Goal: Navigation & Orientation: Find specific page/section

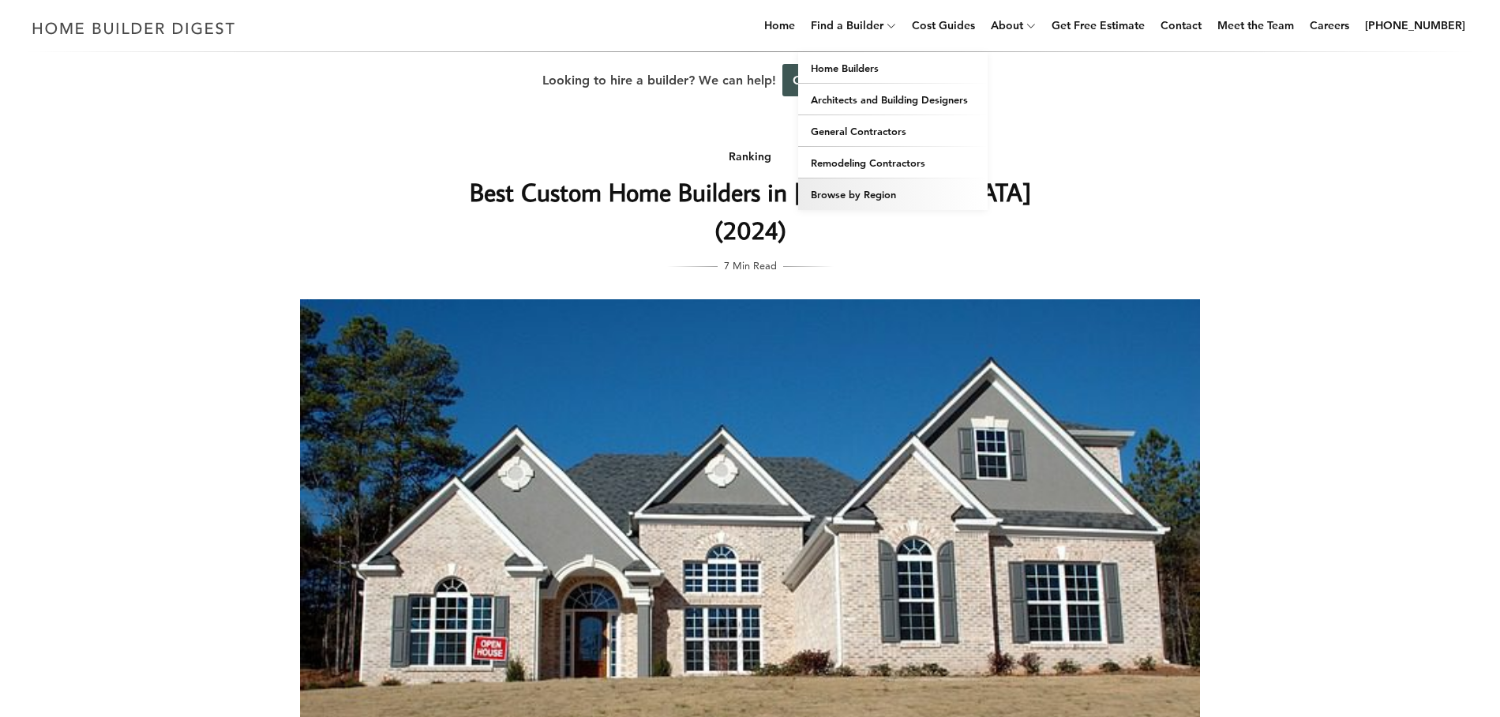
click at [875, 197] on link "Browse by Region" at bounding box center [892, 194] width 189 height 32
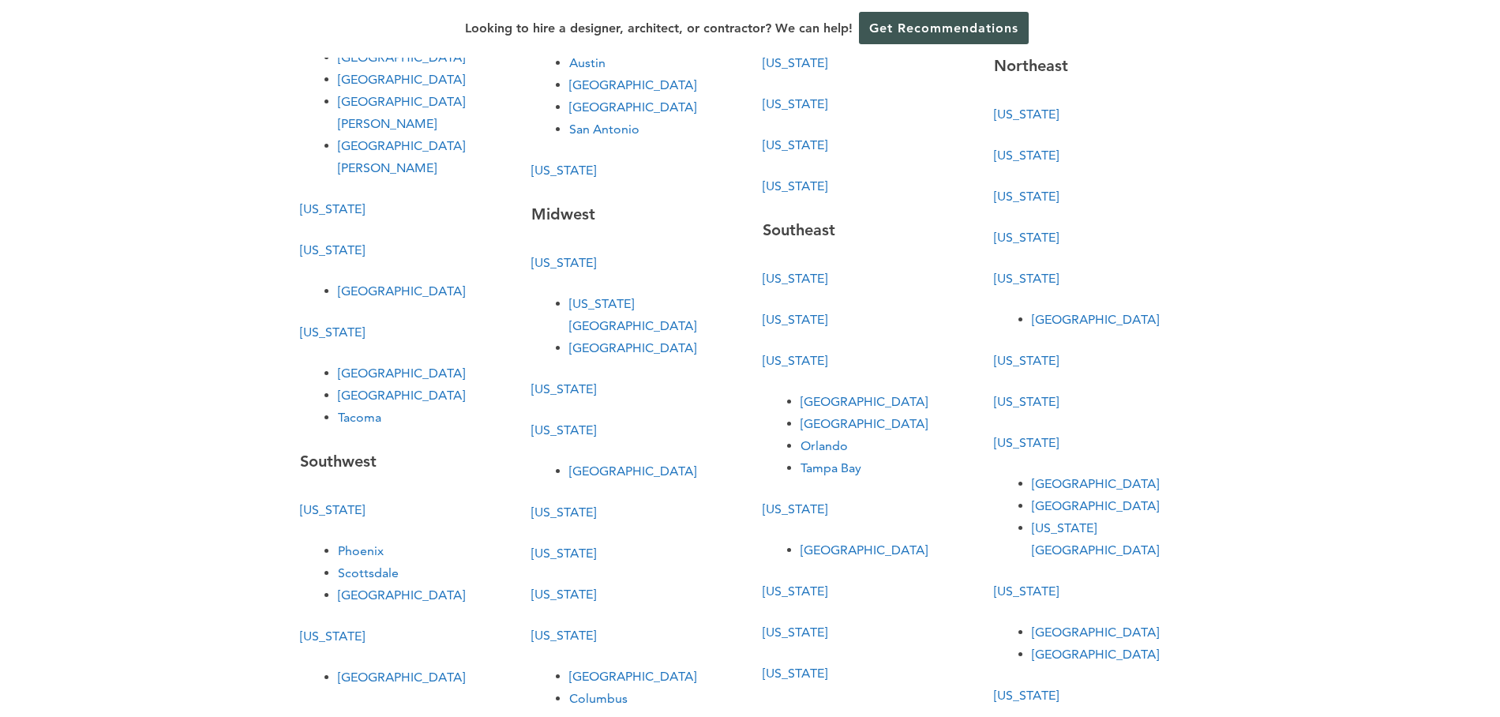
scroll to position [230, 0]
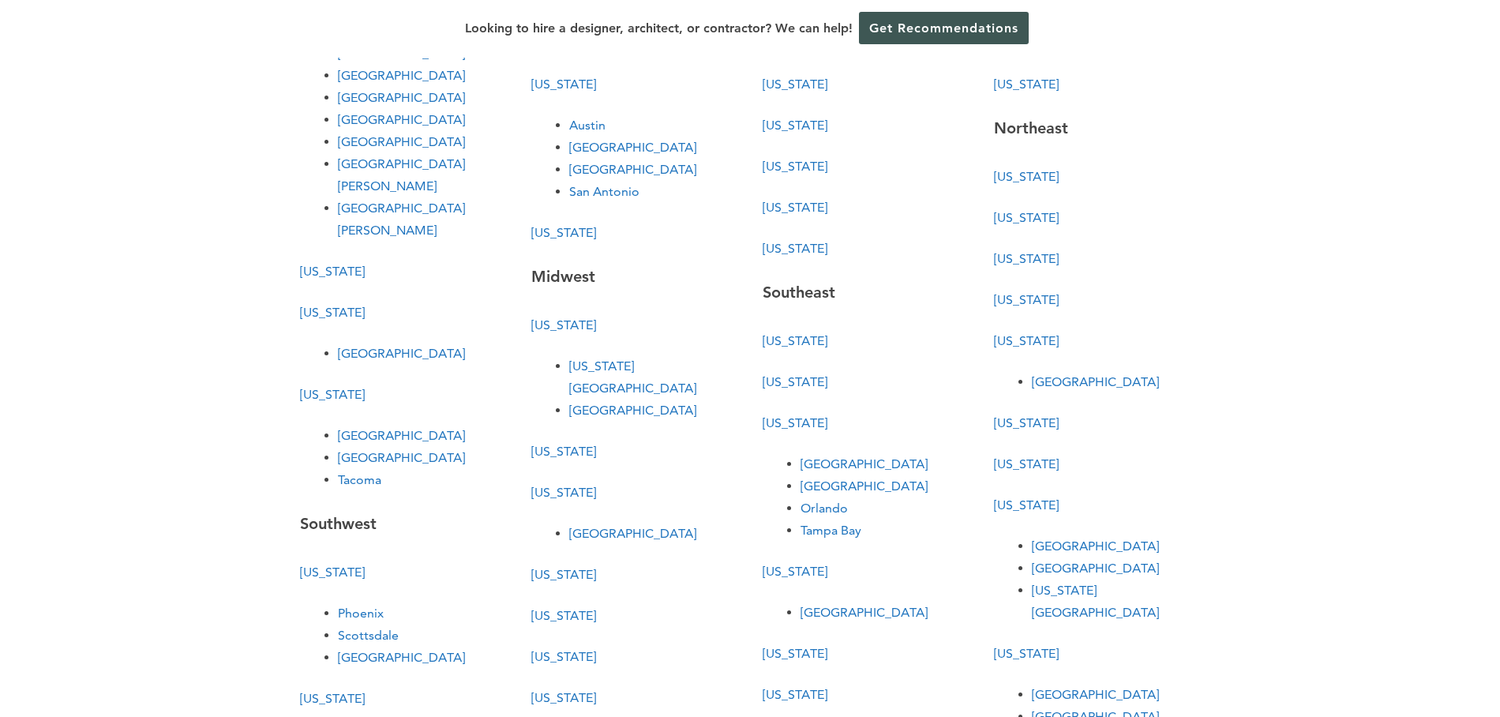
click at [357, 472] on link "Tacoma" at bounding box center [359, 479] width 43 height 15
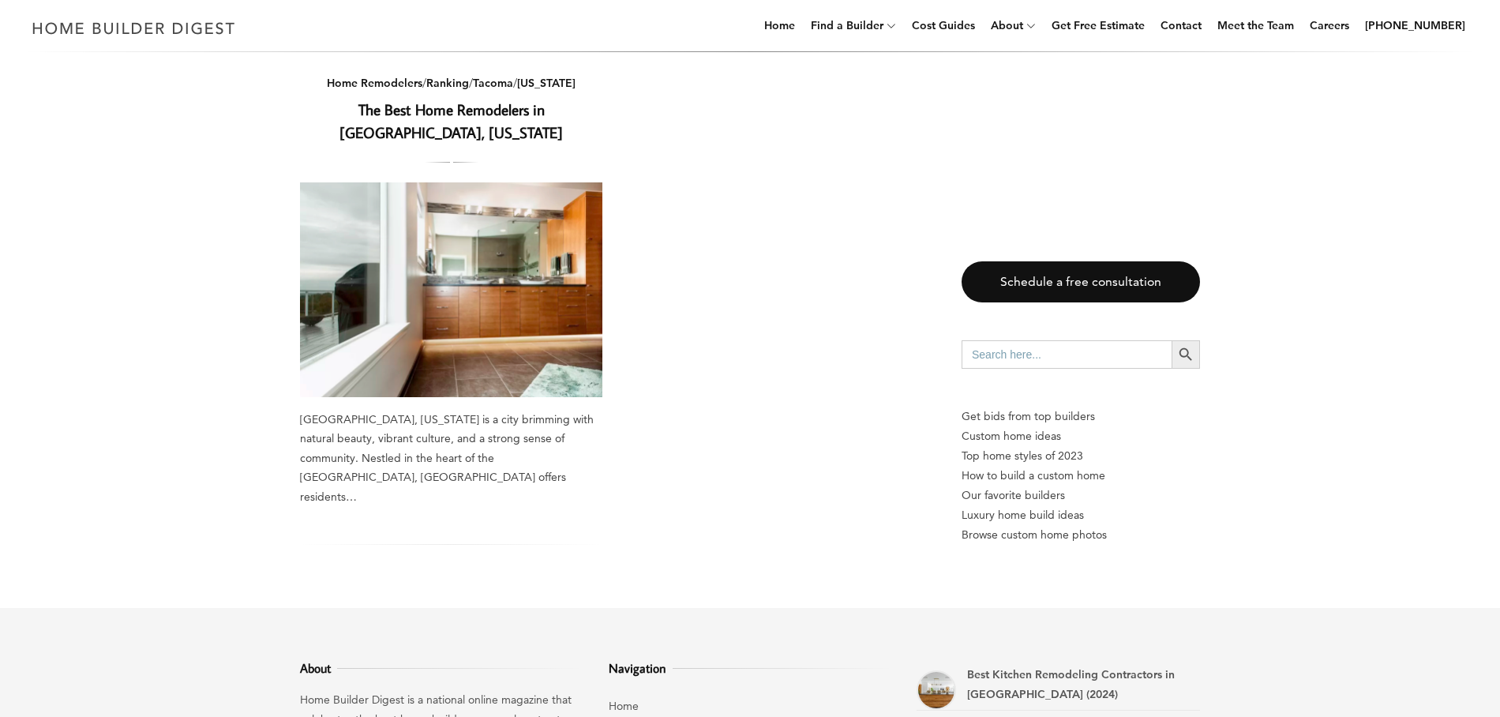
scroll to position [460, 0]
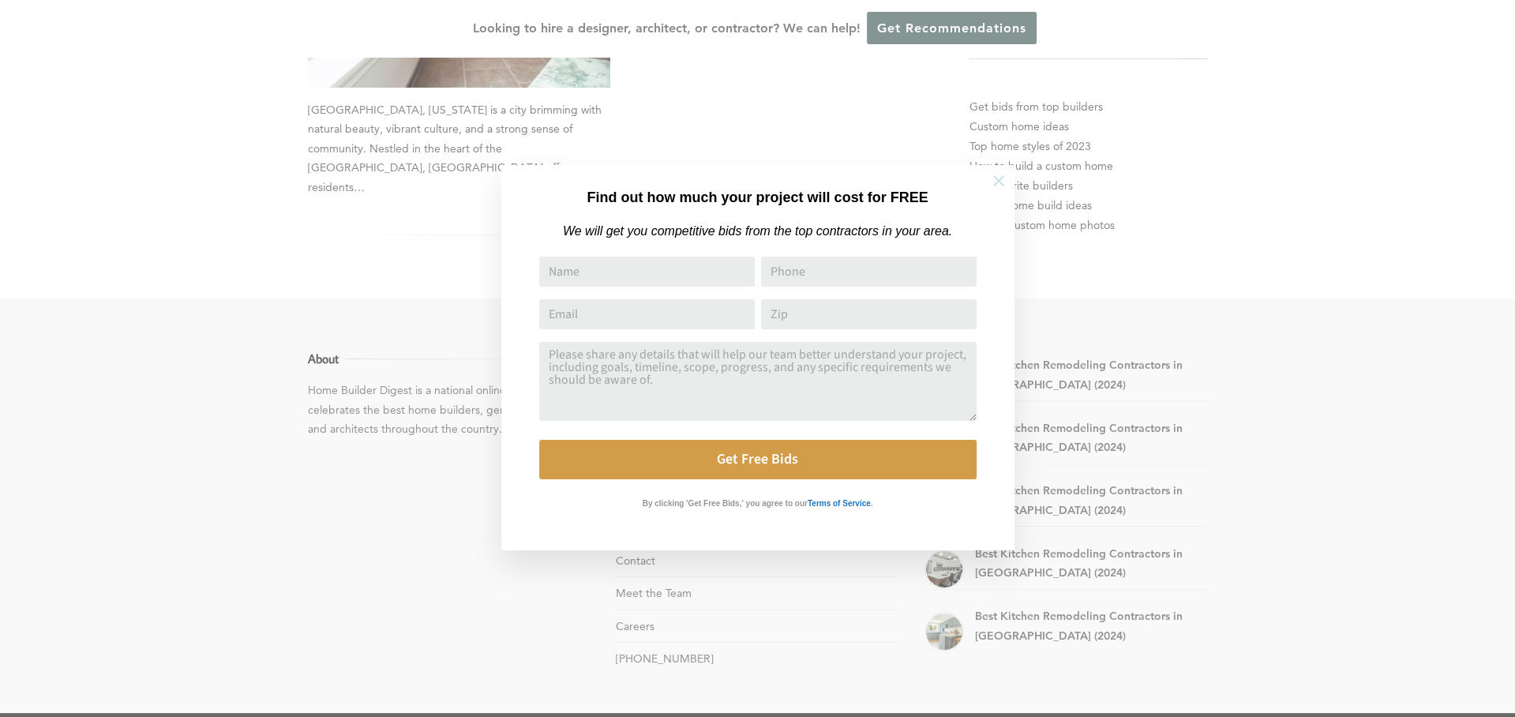
click at [1000, 181] on icon at bounding box center [998, 180] width 17 height 17
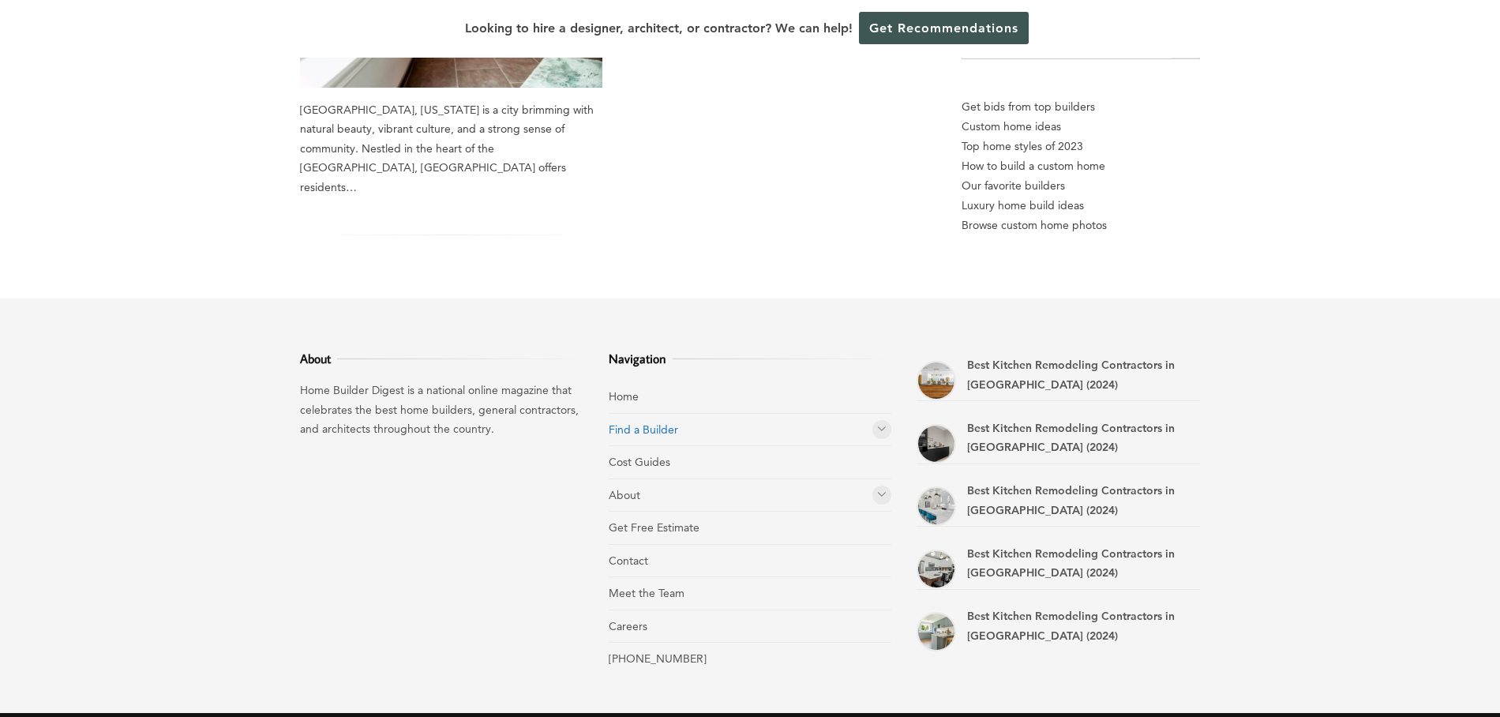
click at [650, 422] on link "Find a Builder" at bounding box center [643, 429] width 69 height 14
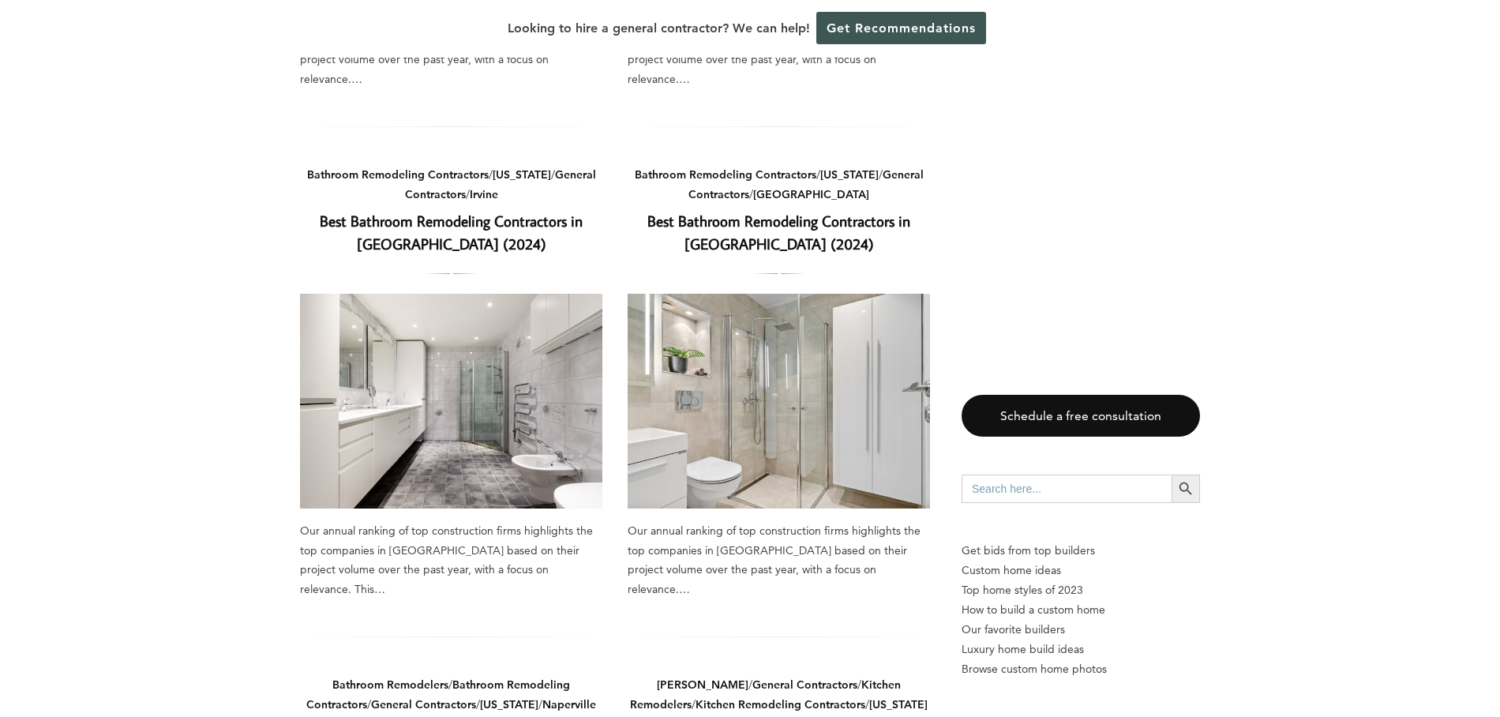
scroll to position [1841, 0]
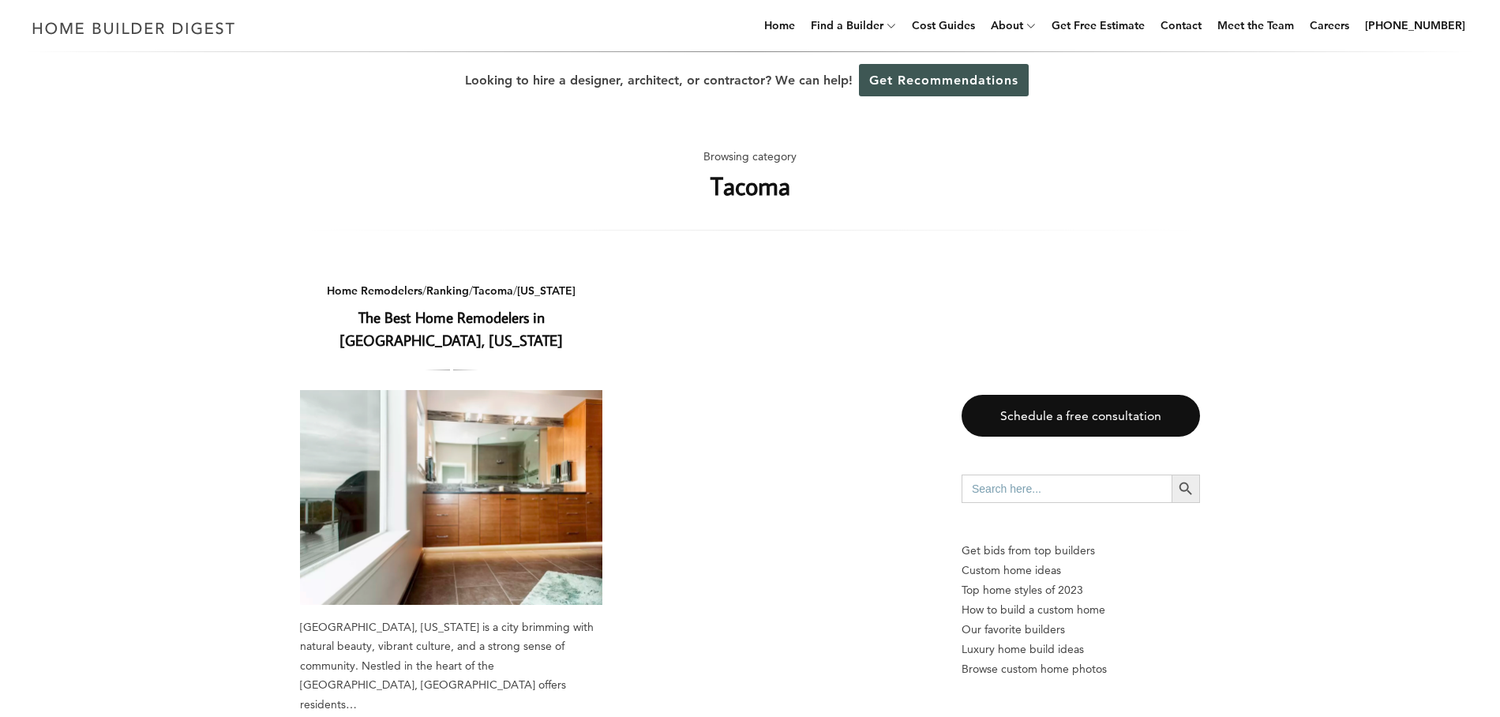
drag, startPoint x: 846, startPoint y: 202, endPoint x: 885, endPoint y: 148, distance: 66.2
